Goal: Transaction & Acquisition: Obtain resource

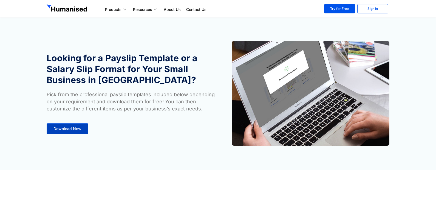
click at [76, 128] on span "Download Now" at bounding box center [67, 129] width 28 height 4
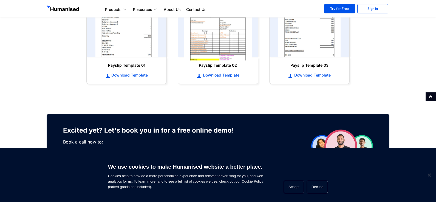
scroll to position [280, 0]
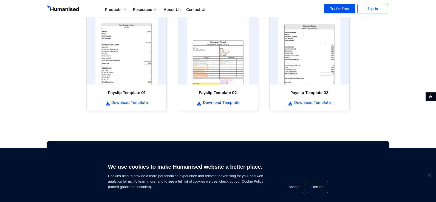
click at [224, 102] on span "Download Template" at bounding box center [220, 102] width 38 height 5
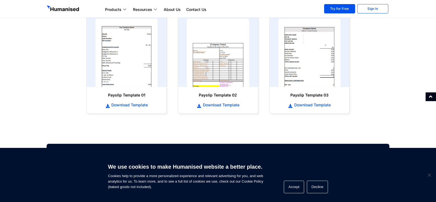
scroll to position [273, 0]
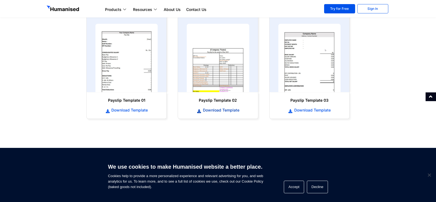
click at [214, 111] on span "Download Template" at bounding box center [220, 110] width 38 height 5
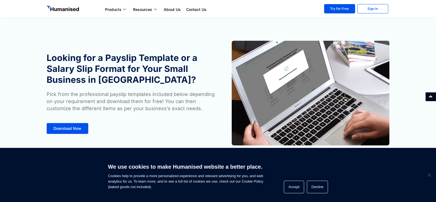
scroll to position [0, 0]
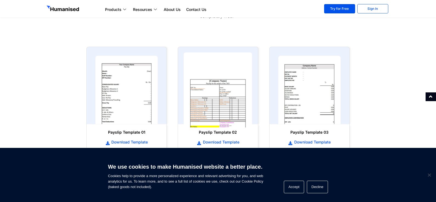
scroll to position [274, 0]
